Goal: Information Seeking & Learning: Learn about a topic

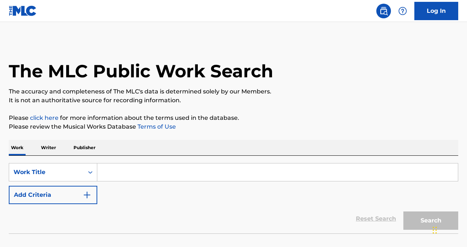
click at [130, 173] on input "Search Form" at bounding box center [277, 172] width 361 height 18
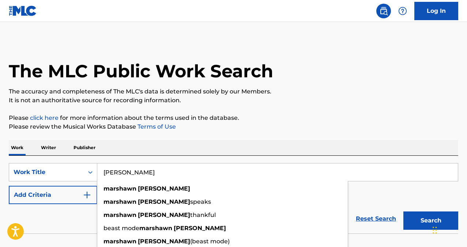
type input "[PERSON_NAME]"
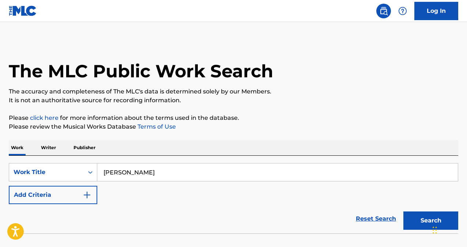
click at [87, 193] on img "Search Form" at bounding box center [87, 194] width 9 height 9
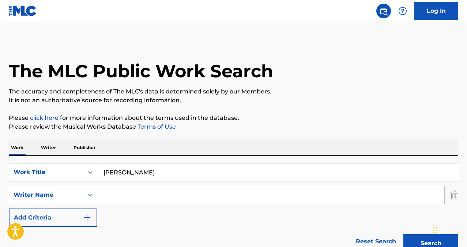
click at [128, 195] on input "Search Form" at bounding box center [270, 195] width 347 height 18
type input "o"
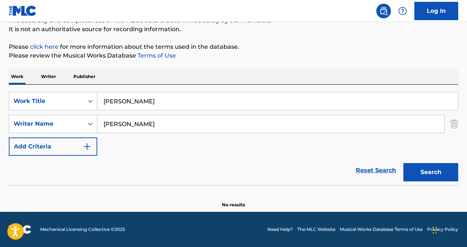
scroll to position [71, 0]
click at [432, 150] on form "SearchWithCriteria80ba2f56-ec18-4e73-b309-6d757d91ad92 Work Title [PERSON_NAME]…" at bounding box center [234, 138] width 450 height 93
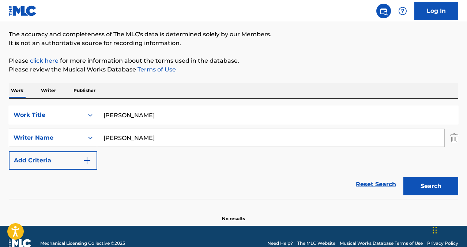
scroll to position [20, 0]
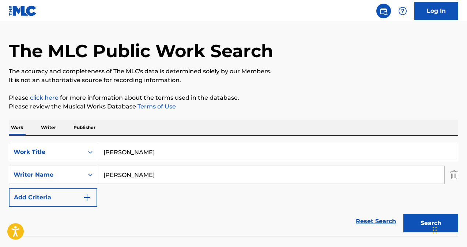
drag, startPoint x: 97, startPoint y: 164, endPoint x: 73, endPoint y: 160, distance: 24.5
click at [73, 160] on div "SearchWithCriteria80ba2f56-ec18-4e73-b309-6d757d91ad92 Work Title [PERSON_NAME]…" at bounding box center [234, 175] width 450 height 64
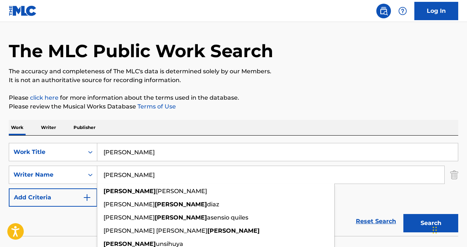
type input "[PERSON_NAME]"
click at [427, 224] on button "Search" at bounding box center [431, 223] width 55 height 18
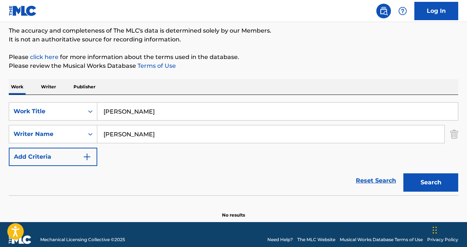
scroll to position [60, 0]
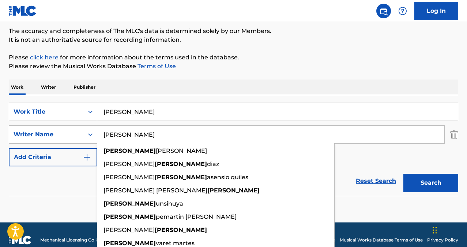
drag, startPoint x: 154, startPoint y: 131, endPoint x: 82, endPoint y: 124, distance: 71.7
click at [82, 124] on div "SearchWithCriteria80ba2f56-ec18-4e73-b309-6d757d91ad92 Work Title [PERSON_NAME]…" at bounding box center [234, 134] width 450 height 64
drag, startPoint x: 127, startPoint y: 134, endPoint x: 86, endPoint y: 126, distance: 41.8
click at [86, 126] on div "SearchWithCriteria10e5c0f4-6e29-43e6-8952-c28bc4c8c7a4 Writer Name [PERSON_NAME…" at bounding box center [234, 134] width 450 height 18
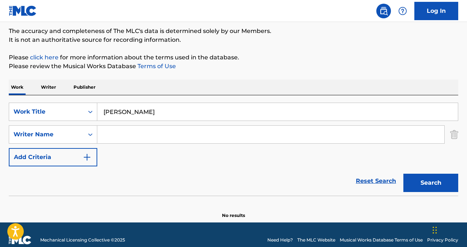
click at [416, 179] on button "Search" at bounding box center [431, 182] width 55 height 18
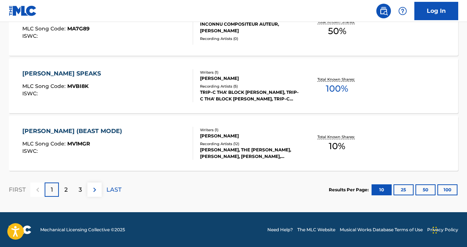
scroll to position [672, 0]
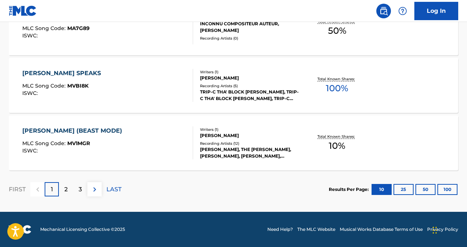
click at [96, 190] on img at bounding box center [94, 189] width 9 height 9
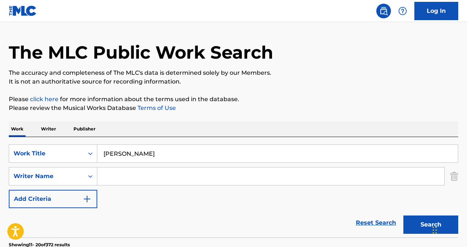
scroll to position [18, 0]
drag, startPoint x: 154, startPoint y: 153, endPoint x: 72, endPoint y: 134, distance: 84.2
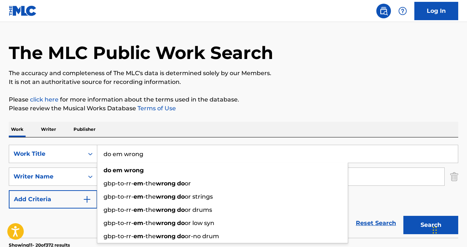
type input "do em wrong"
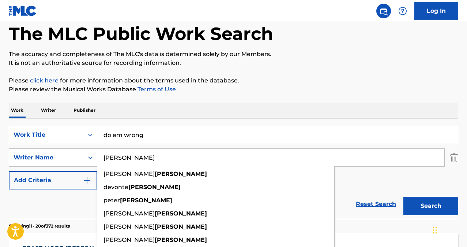
scroll to position [57, 0]
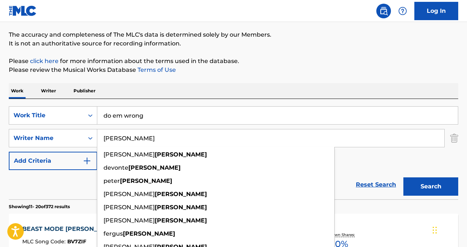
type input "[PERSON_NAME]"
drag, startPoint x: 429, startPoint y: 187, endPoint x: 422, endPoint y: 186, distance: 7.2
click at [429, 187] on button "Search" at bounding box center [431, 186] width 55 height 18
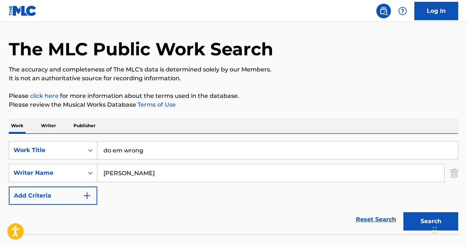
scroll to position [17, 0]
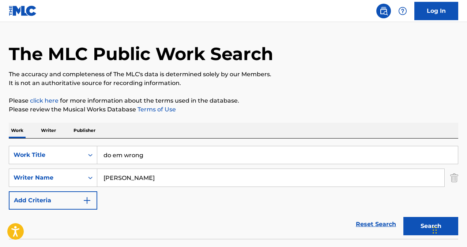
drag, startPoint x: 156, startPoint y: 157, endPoint x: 51, endPoint y: 137, distance: 107.0
click at [52, 137] on div "Work Writer Publisher SearchWithCriteria80ba2f56-ec18-4e73-b309-6d757d91ad92 Wo…" at bounding box center [234, 192] width 450 height 139
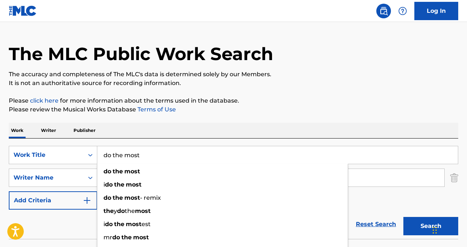
type input "do the most"
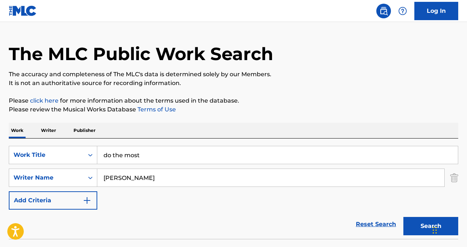
click at [412, 227] on button "Search" at bounding box center [431, 226] width 55 height 18
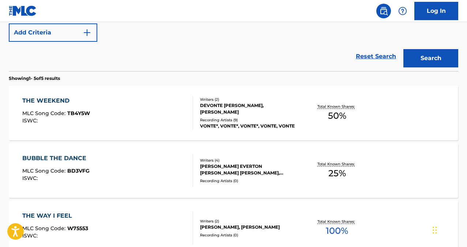
scroll to position [176, 0]
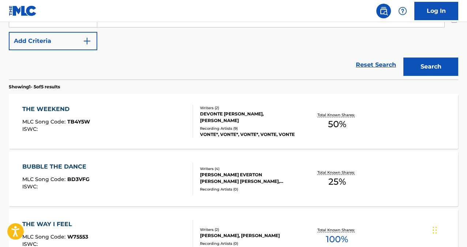
click at [41, 106] on div "THE WEEKEND" at bounding box center [56, 109] width 68 height 9
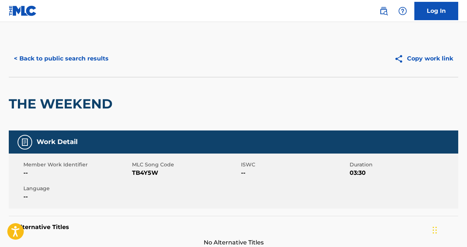
click at [50, 58] on button "< Back to public search results" at bounding box center [61, 58] width 105 height 18
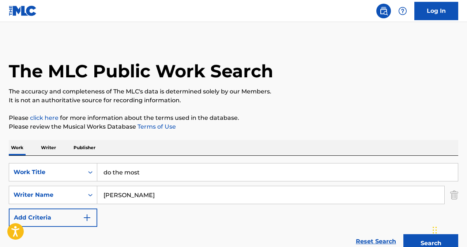
drag, startPoint x: 158, startPoint y: 170, endPoint x: 72, endPoint y: 159, distance: 87.1
click at [71, 162] on div "SearchWithCriteria80ba2f56-ec18-4e73-b309-6d757d91ad92 Work Title do the most S…" at bounding box center [234, 206] width 450 height 100
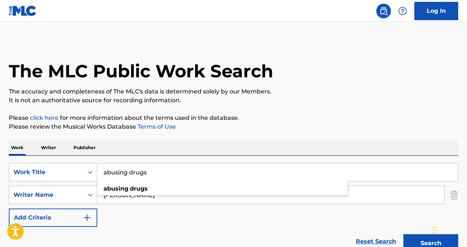
type input "abusing drugs"
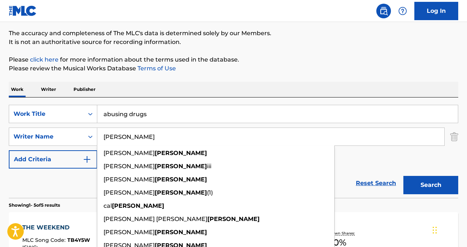
scroll to position [59, 0]
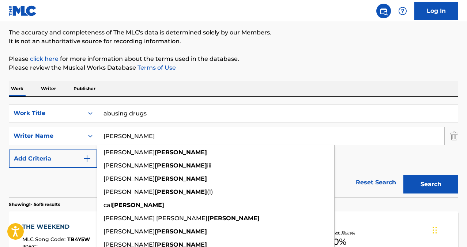
type input "[PERSON_NAME]"
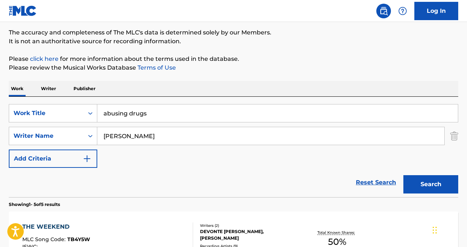
click at [433, 180] on button "Search" at bounding box center [431, 184] width 55 height 18
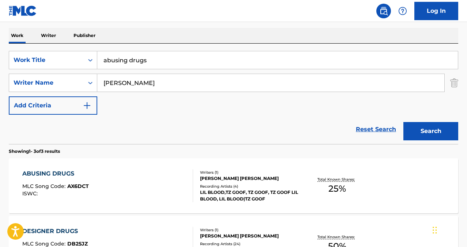
scroll to position [143, 0]
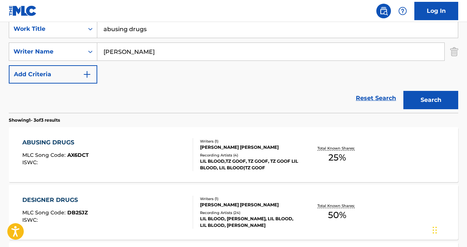
click at [63, 143] on div "ABUSING DRUGS" at bounding box center [55, 142] width 67 height 9
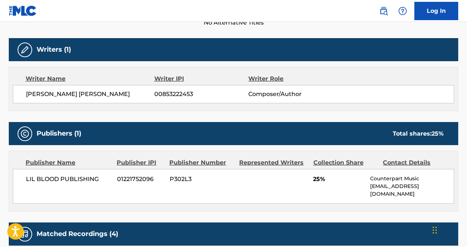
scroll to position [220, 0]
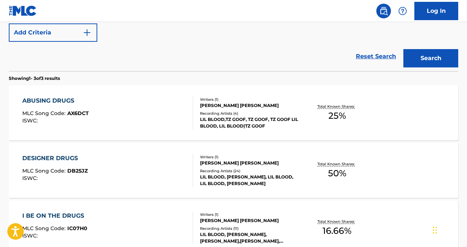
scroll to position [187, 0]
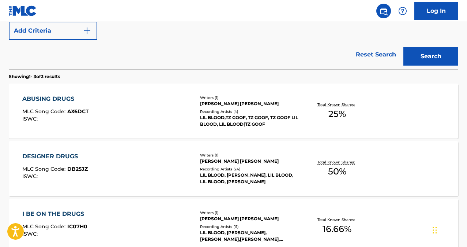
click at [72, 154] on div "DESIGNER DRUGS" at bounding box center [55, 156] width 66 height 9
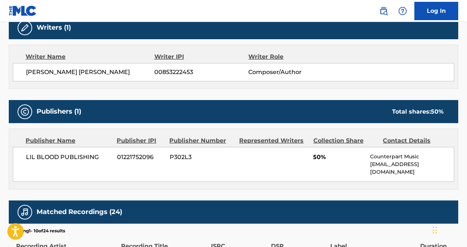
scroll to position [259, 0]
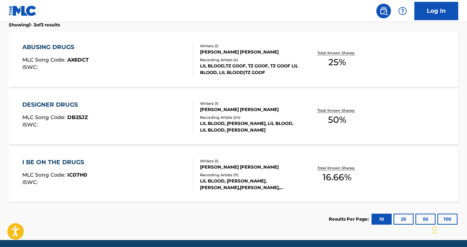
scroll to position [266, 0]
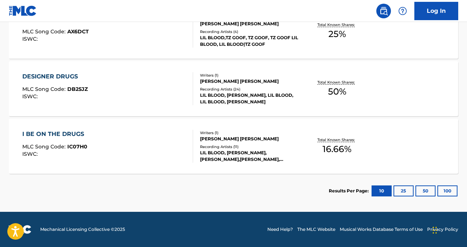
click at [53, 130] on div "I BE ON THE DRUGS" at bounding box center [55, 134] width 66 height 9
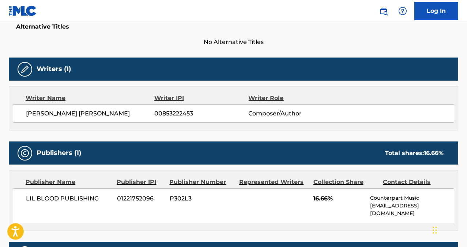
scroll to position [196, 0]
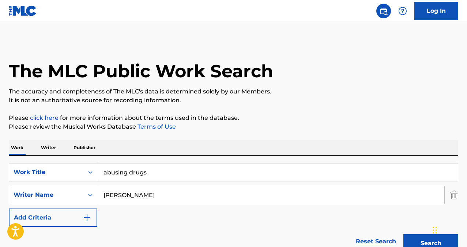
drag, startPoint x: 148, startPoint y: 173, endPoint x: 64, endPoint y: 153, distance: 86.5
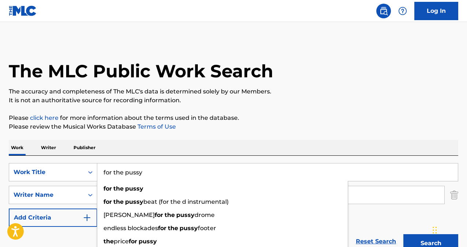
type input "for the pussy"
click at [404, 234] on button "Search" at bounding box center [431, 243] width 55 height 18
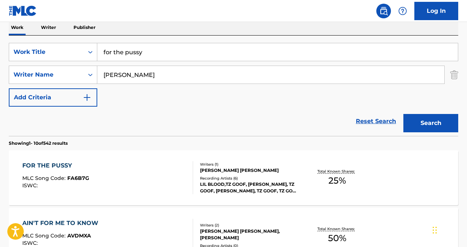
scroll to position [121, 0]
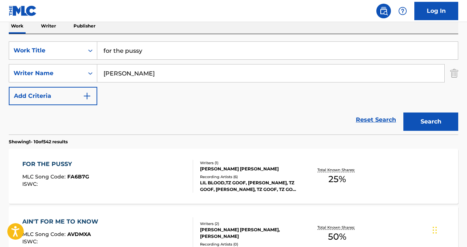
click at [41, 164] on div "FOR THE PUSSY" at bounding box center [55, 164] width 67 height 9
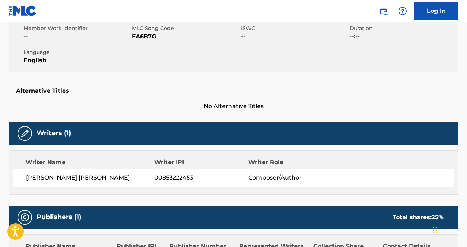
scroll to position [135, 0]
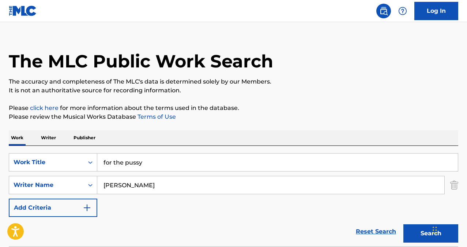
scroll to position [8, 0]
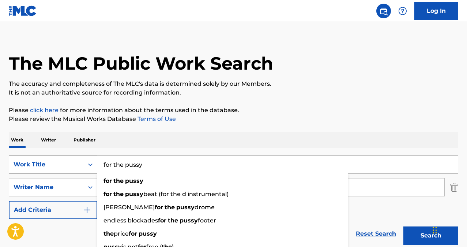
drag, startPoint x: 152, startPoint y: 168, endPoint x: 73, endPoint y: 155, distance: 80.1
click at [73, 155] on div "SearchWithCriteria80ba2f56-ec18-4e73-b309-6d757d91ad92 Work Title for the pussy…" at bounding box center [234, 164] width 450 height 18
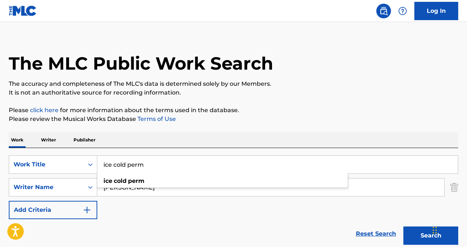
type input "ice cold perm"
click at [404, 226] on button "Search" at bounding box center [431, 235] width 55 height 18
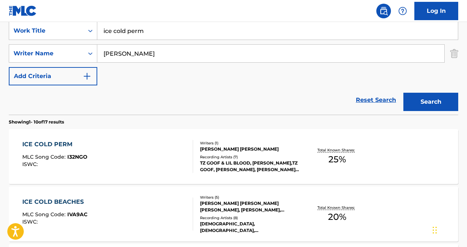
scroll to position [146, 0]
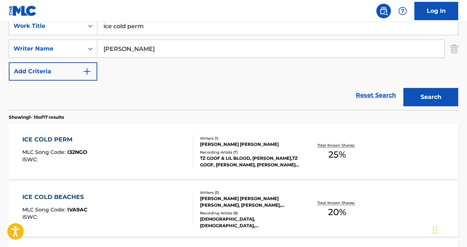
click at [38, 140] on div "ICE COLD PERM" at bounding box center [54, 139] width 65 height 9
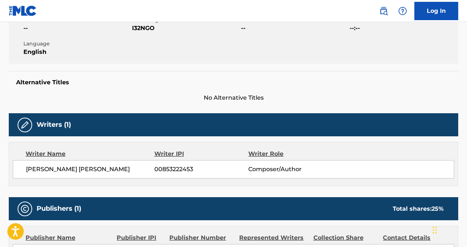
scroll to position [96, 0]
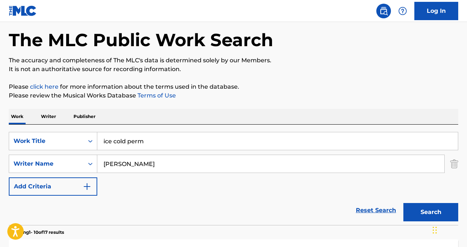
scroll to position [29, 0]
